Goal: Register for event/course

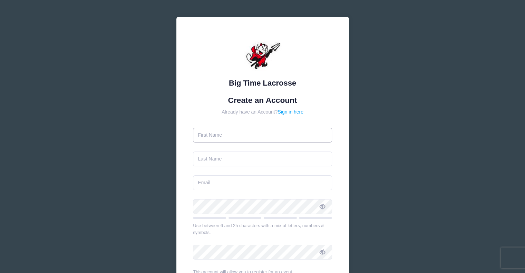
click at [243, 137] on input "text" at bounding box center [262, 135] width 139 height 15
type input "[PERSON_NAME]"
type input "Davidson"
type input "[EMAIL_ADDRESS][DOMAIN_NAME]"
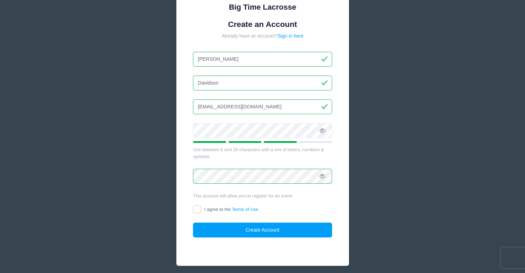
scroll to position [76, 0]
click at [197, 209] on input "I agree to the Terms of Use" at bounding box center [197, 209] width 8 height 8
checkbox input "true"
click at [253, 227] on button "Create Account" at bounding box center [262, 230] width 139 height 15
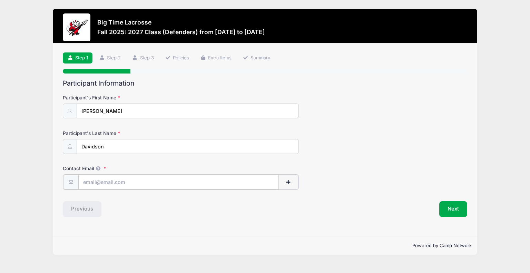
click at [127, 184] on input "Contact Email" at bounding box center [178, 182] width 200 height 15
type input "[EMAIL_ADDRESS][DOMAIN_NAME]"
click at [458, 204] on button "Next" at bounding box center [453, 208] width 28 height 16
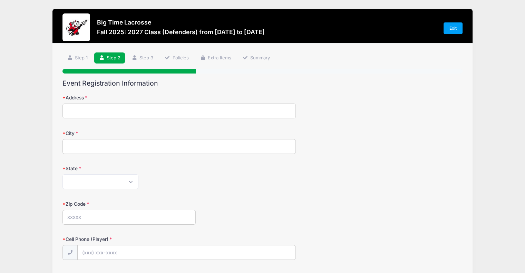
click at [163, 110] on input "Address" at bounding box center [178, 110] width 233 height 15
type input "[STREET_ADDRESS]"
type input "Signal Mountain"
select select "TN"
type input "37377"
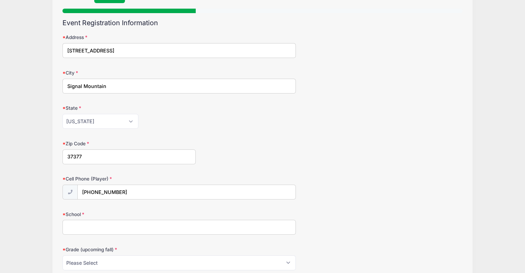
scroll to position [70, 0]
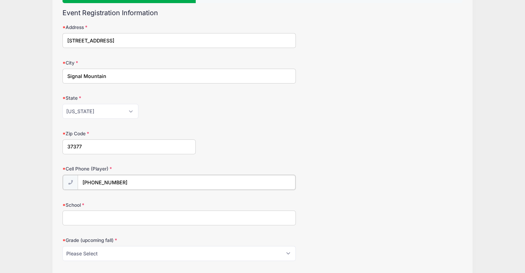
drag, startPoint x: 133, startPoint y: 179, endPoint x: 128, endPoint y: 179, distance: 4.8
click at [128, 179] on input "[PHONE_NUMBER]" at bounding box center [187, 182] width 218 height 15
type input "[PHONE_NUMBER]"
click at [130, 219] on input "School" at bounding box center [178, 217] width 233 height 15
type input "A"
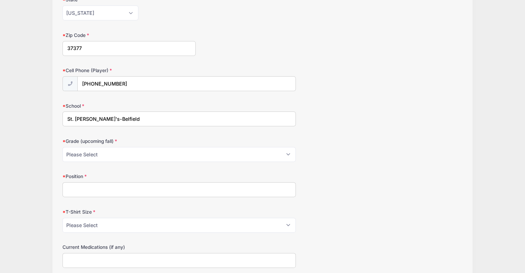
scroll to position [177, 0]
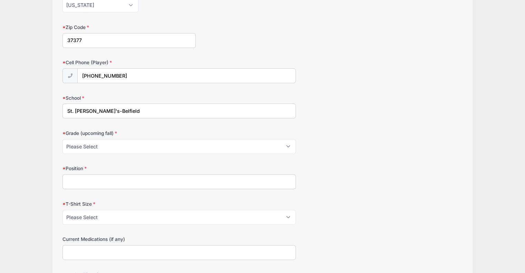
type input "St. [PERSON_NAME]'s-Belfield"
click at [287, 144] on select "Please Select Pre-K 1st 2nd 3rd 4th 5th 6th 7th 8th 9th 10th 11th 12th" at bounding box center [178, 146] width 233 height 15
select select "11th"
click at [62, 139] on select "Please Select Pre-K 1st 2nd 3rd 4th 5th 6th 7th 8th 9th 10th 11th 12th" at bounding box center [178, 146] width 233 height 15
click at [172, 180] on input "Position" at bounding box center [178, 181] width 233 height 15
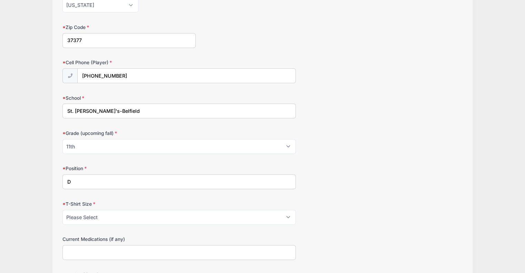
type input "D"
click at [178, 216] on select "Please Select Youth Small Youth Medium Youth Large Adult Small Adult Medium Adu…" at bounding box center [178, 217] width 233 height 15
select select "Adult Large"
click at [62, 210] on select "Please Select Youth Small Youth Medium Youth Large Adult Small Adult Medium Adu…" at bounding box center [178, 217] width 233 height 15
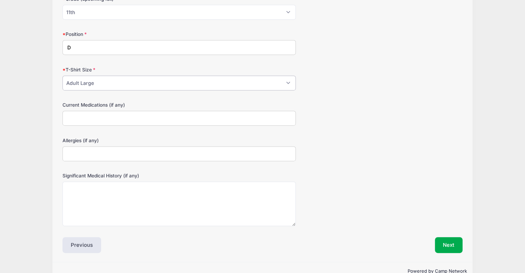
scroll to position [312, 0]
click at [448, 241] on button "Next" at bounding box center [449, 244] width 28 height 16
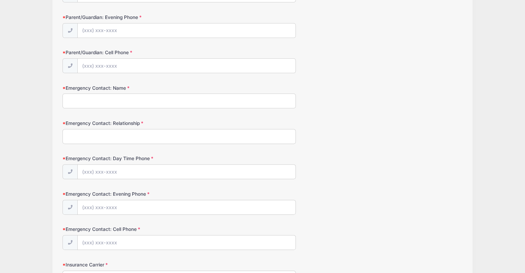
scroll to position [0, 0]
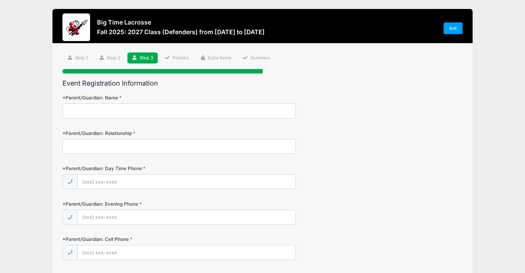
click at [161, 112] on input "Parent/Guardian: Name" at bounding box center [178, 110] width 233 height 15
type input "[PERSON_NAME]"
type input "Father"
click at [155, 185] on input "Parent/Guardian: Day Time Phone" at bounding box center [187, 182] width 218 height 15
type input "[PHONE_NUMBER]"
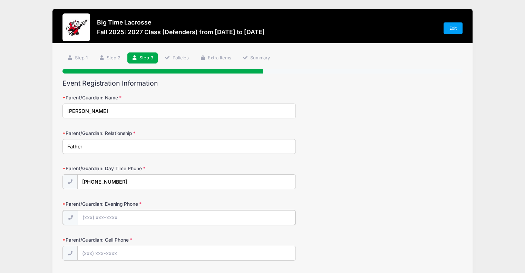
click at [166, 216] on input "Parent/Guardian: Evening Phone" at bounding box center [187, 217] width 218 height 15
type input "[PHONE_NUMBER]"
click at [164, 250] on input "Parent/Guardian: Cell Phone" at bounding box center [187, 252] width 218 height 15
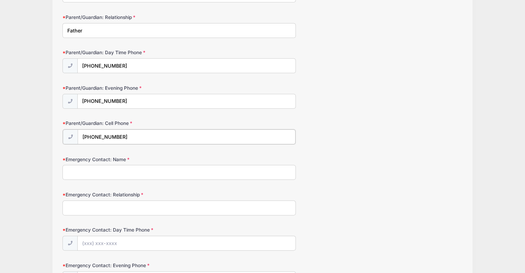
scroll to position [128, 0]
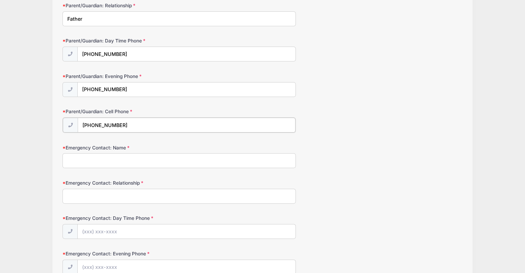
type input "[PHONE_NUMBER]"
click at [114, 164] on input "Emergency Contact: Name" at bounding box center [178, 159] width 233 height 15
type input "[PERSON_NAME]"
click at [114, 194] on input "Emergency Contact: Relationship" at bounding box center [178, 195] width 233 height 15
type input "Mother"
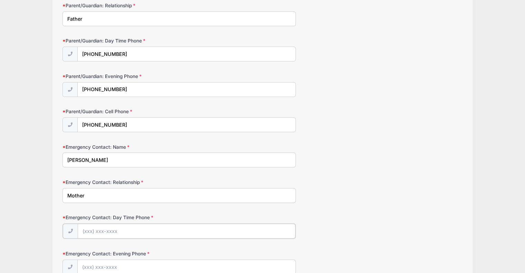
click at [130, 226] on input "Emergency Contact: Day Time Phone" at bounding box center [187, 231] width 218 height 15
type input "[PHONE_NUMBER]"
click at [221, 260] on input "Emergency Contact: Evening Phone" at bounding box center [187, 266] width 218 height 15
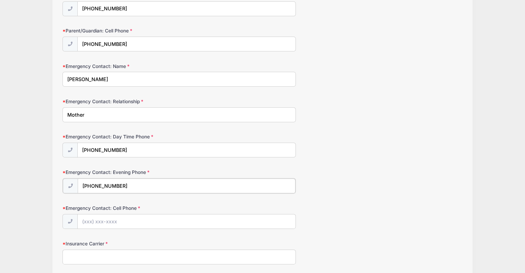
scroll to position [210, 0]
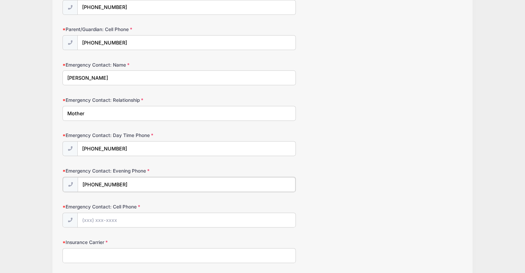
type input "[PHONE_NUMBER]"
click at [126, 217] on input "Emergency Contact: Cell Phone" at bounding box center [187, 219] width 218 height 15
type input "[PHONE_NUMBER]"
click at [114, 254] on input "Insurance Carrier" at bounding box center [178, 254] width 233 height 15
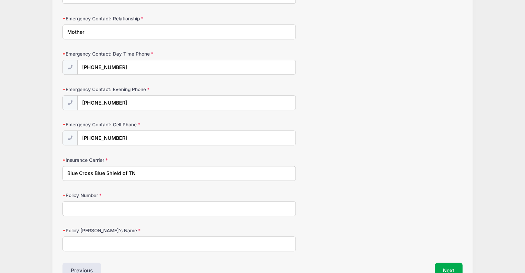
scroll to position [309, 0]
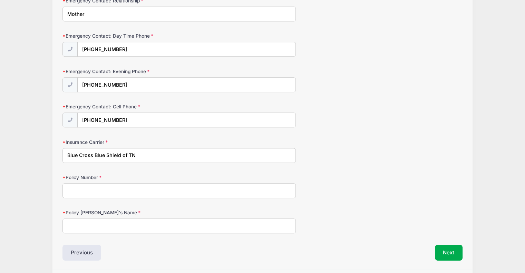
type input "Blue Cross Blue Shield of TN"
click at [81, 194] on input "Policy Number" at bounding box center [178, 190] width 233 height 15
type input "STAS00474920"
click at [92, 225] on input "Policy [PERSON_NAME]'s Name" at bounding box center [178, 225] width 233 height 15
type input "[PERSON_NAME]"
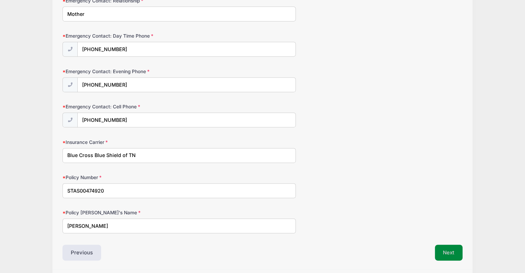
click at [458, 246] on button "Next" at bounding box center [449, 253] width 28 height 16
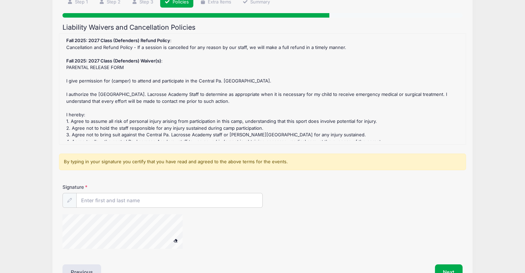
scroll to position [58, 0]
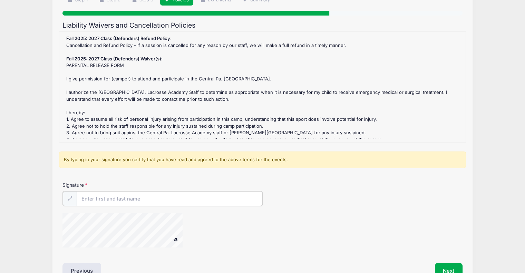
click at [122, 200] on input "Signature" at bounding box center [170, 198] width 186 height 15
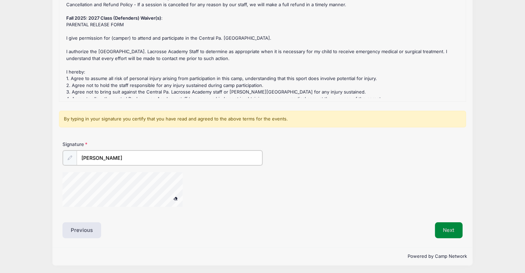
type input "[PERSON_NAME]"
click at [447, 227] on button "Next" at bounding box center [449, 230] width 28 height 16
click at [451, 226] on button "Next" at bounding box center [449, 230] width 28 height 16
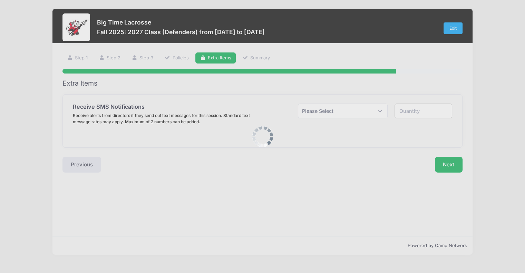
scroll to position [0, 0]
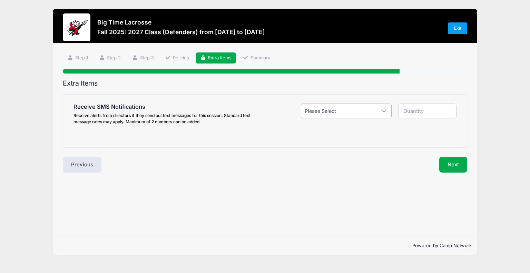
click at [370, 106] on select "Please Select Yes ($0.00) No" at bounding box center [346, 110] width 91 height 15
select select "1"
click at [301, 103] on select "Please Select Yes ($0.00) No" at bounding box center [346, 110] width 91 height 15
type input "1"
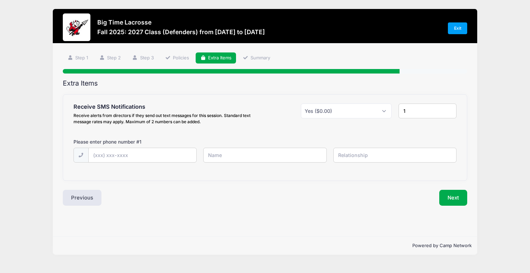
drag, startPoint x: 162, startPoint y: 164, endPoint x: 167, endPoint y: 158, distance: 7.2
click at [167, 158] on div at bounding box center [265, 160] width 390 height 24
click at [0, 0] on input "text" at bounding box center [0, 0] width 0 height 0
type input "[PHONE_NUMBER]"
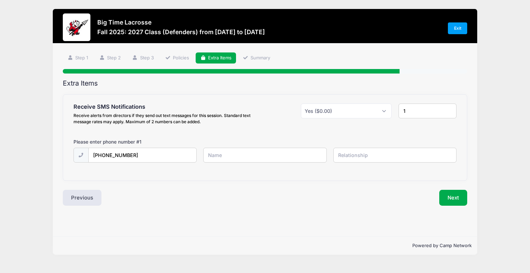
click at [0, 0] on input "text" at bounding box center [0, 0] width 0 height 0
type input "[PERSON_NAME]"
click at [0, 0] on input "text" at bounding box center [0, 0] width 0 height 0
type input "Father"
click at [452, 196] on button "Next" at bounding box center [453, 198] width 28 height 16
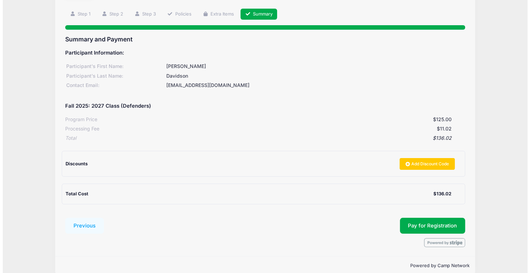
scroll to position [54, 0]
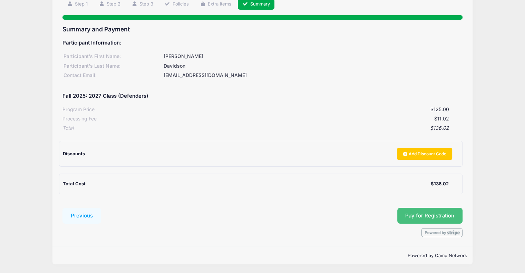
click at [421, 210] on button "Pay for Registration" at bounding box center [430, 216] width 66 height 16
